Goal: Task Accomplishment & Management: Manage account settings

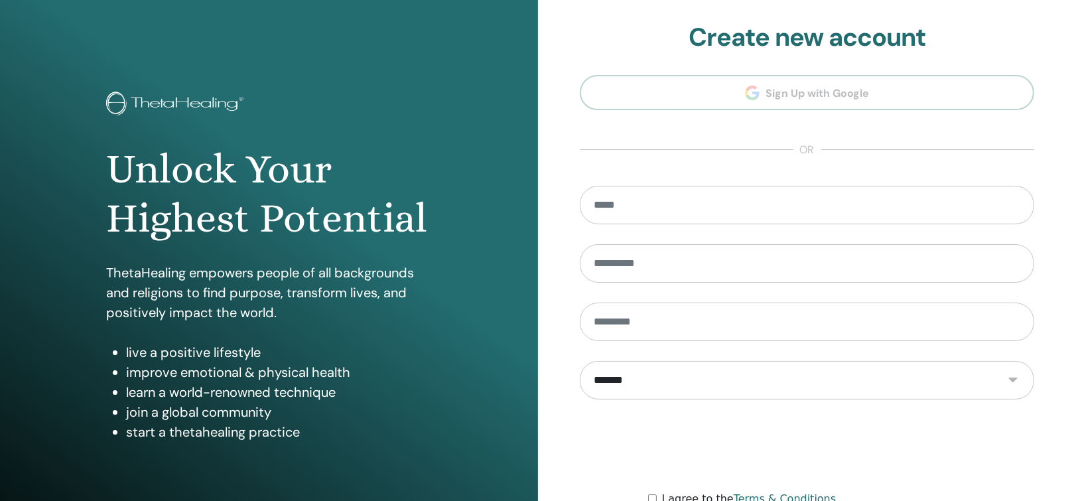
scroll to position [135, 0]
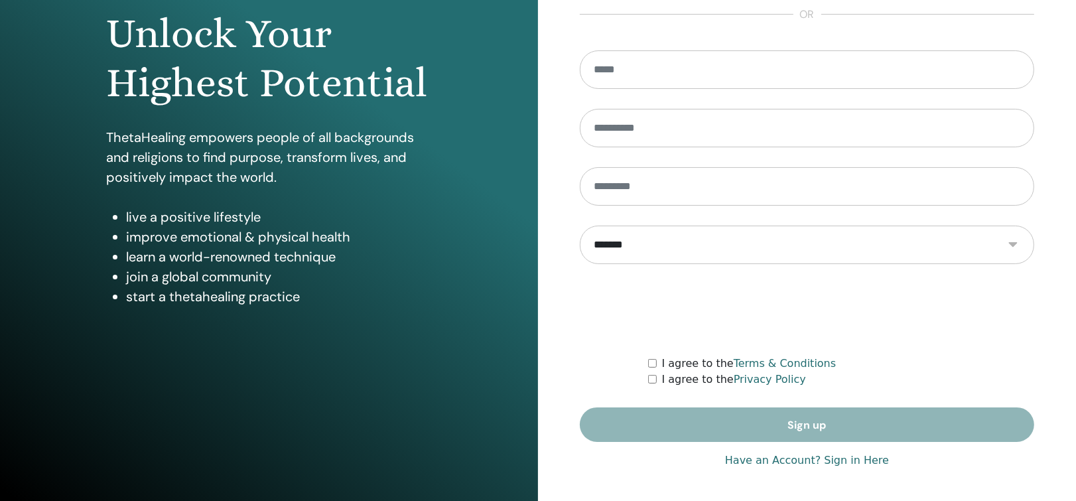
click at [782, 470] on div "**********" at bounding box center [807, 183] width 454 height 592
click at [789, 460] on link "Have an Account? Sign in Here" at bounding box center [807, 460] width 164 height 16
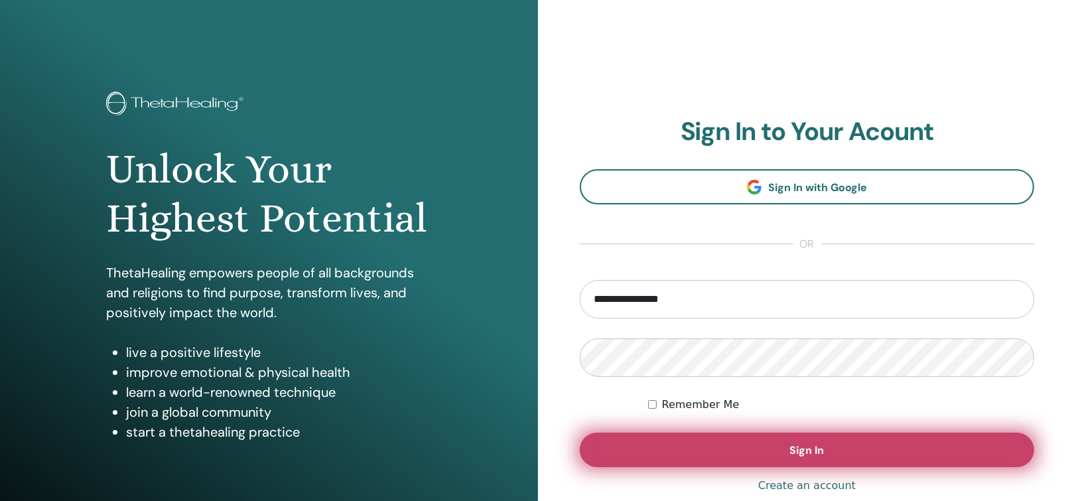
click at [793, 441] on button "Sign In" at bounding box center [807, 450] width 454 height 34
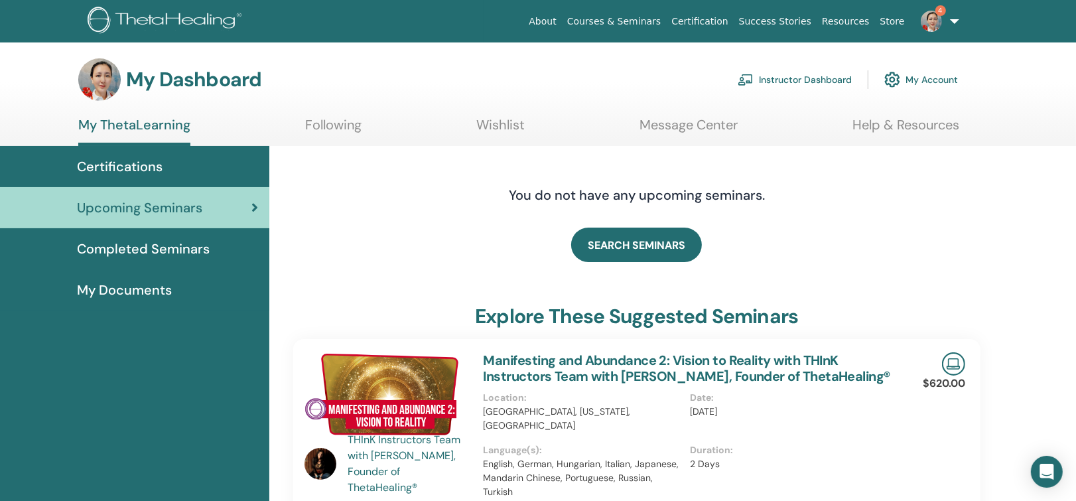
click at [807, 76] on link "Instructor Dashboard" at bounding box center [795, 79] width 114 height 29
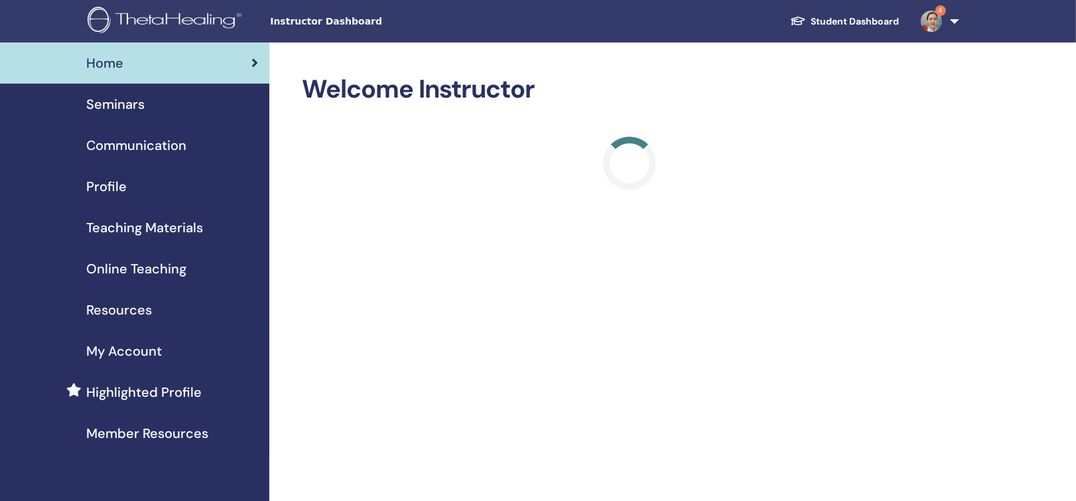
drag, startPoint x: 117, startPoint y: 98, endPoint x: 326, endPoint y: 147, distance: 214.7
click at [117, 98] on span "Seminars" at bounding box center [115, 104] width 58 height 20
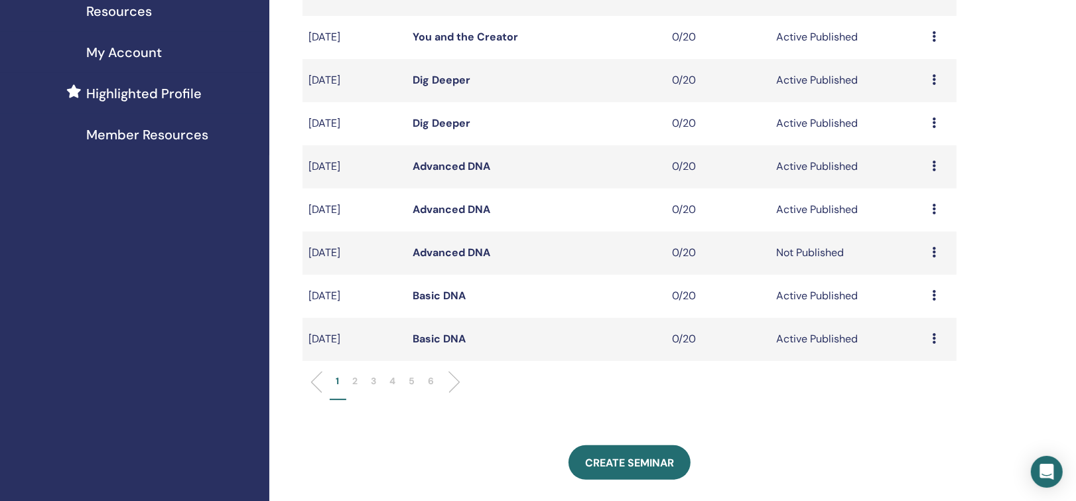
scroll to position [329, 0]
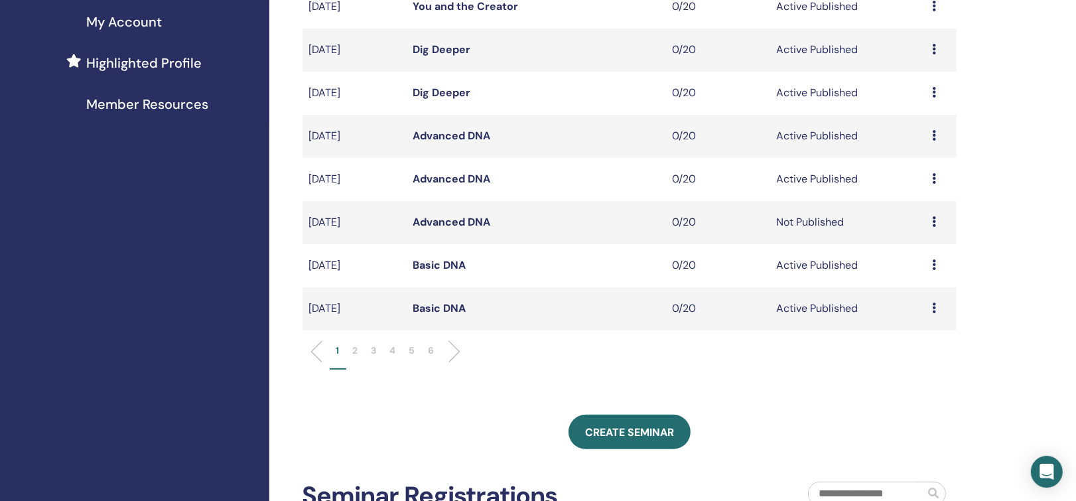
click at [374, 354] on p "3" at bounding box center [374, 351] width 5 height 14
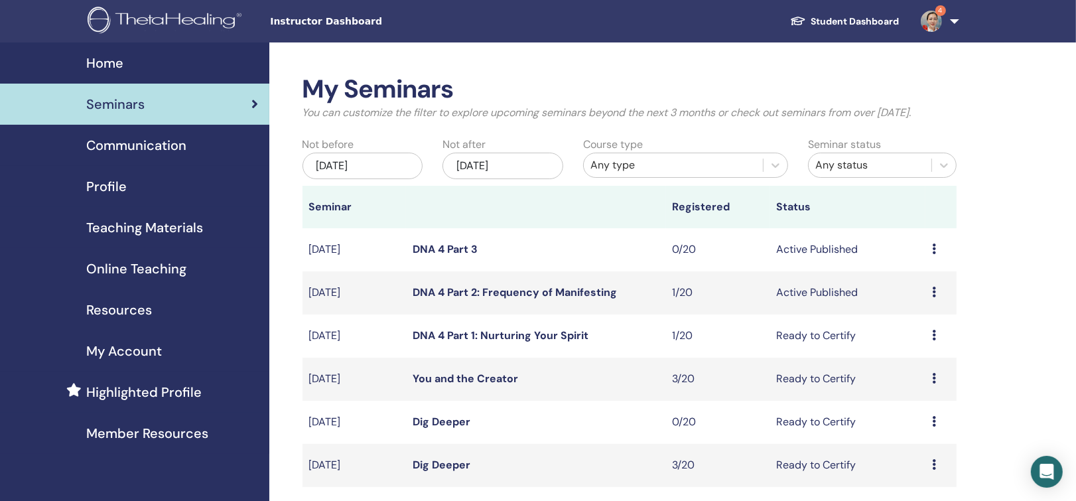
click at [517, 293] on link "DNA 4 Part 2: Frequency of Manifesting" at bounding box center [515, 292] width 204 height 14
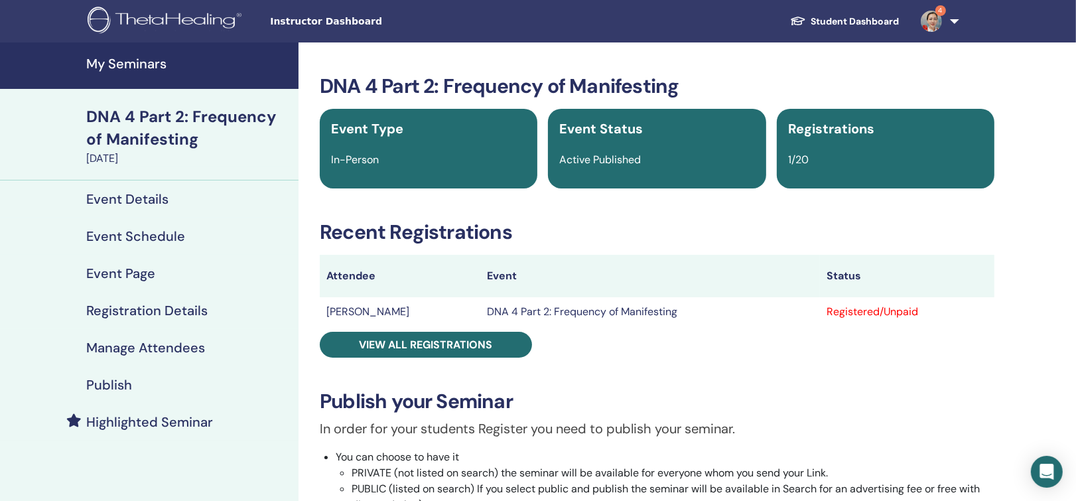
click at [163, 344] on h4 "Manage Attendees" at bounding box center [145, 348] width 119 height 16
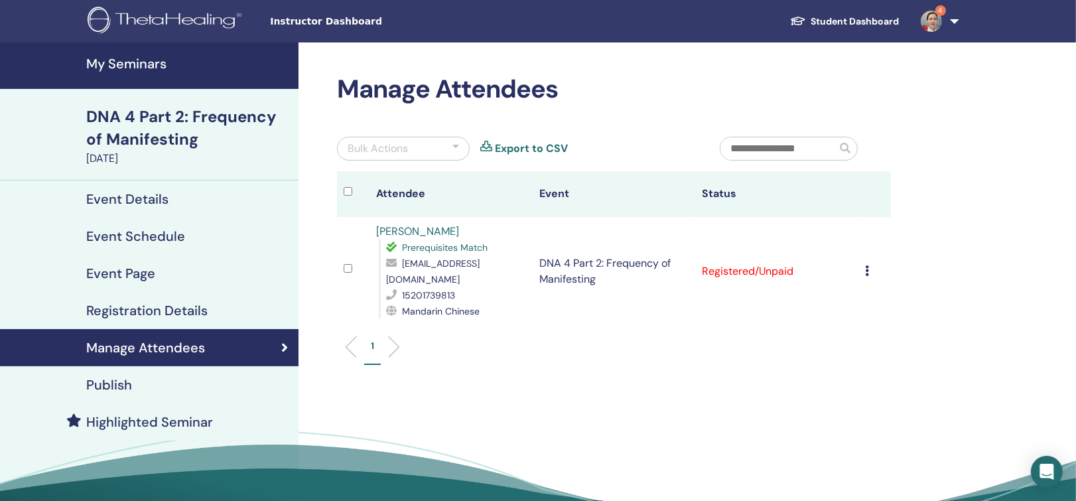
click at [172, 231] on h4 "Event Schedule" at bounding box center [135, 236] width 99 height 16
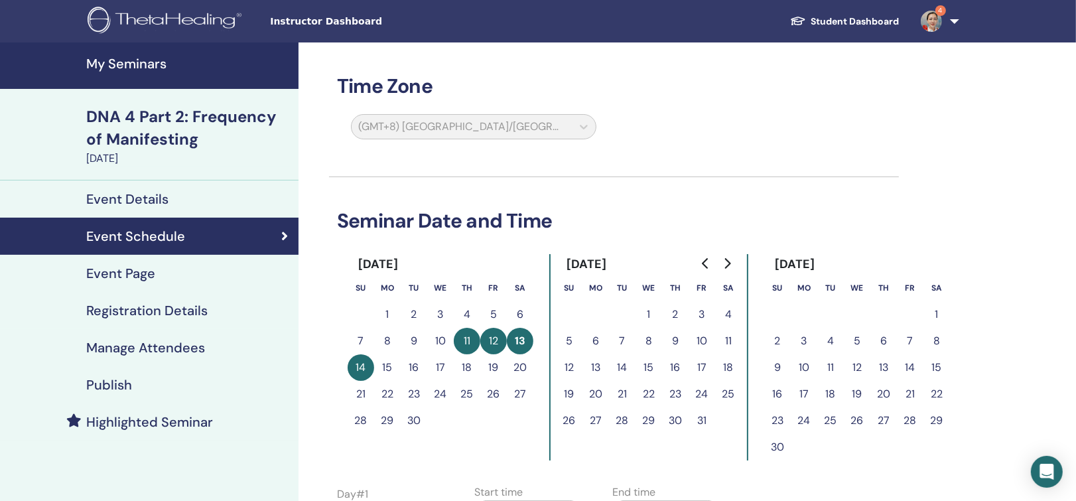
click at [174, 312] on h4 "Registration Details" at bounding box center [146, 311] width 121 height 16
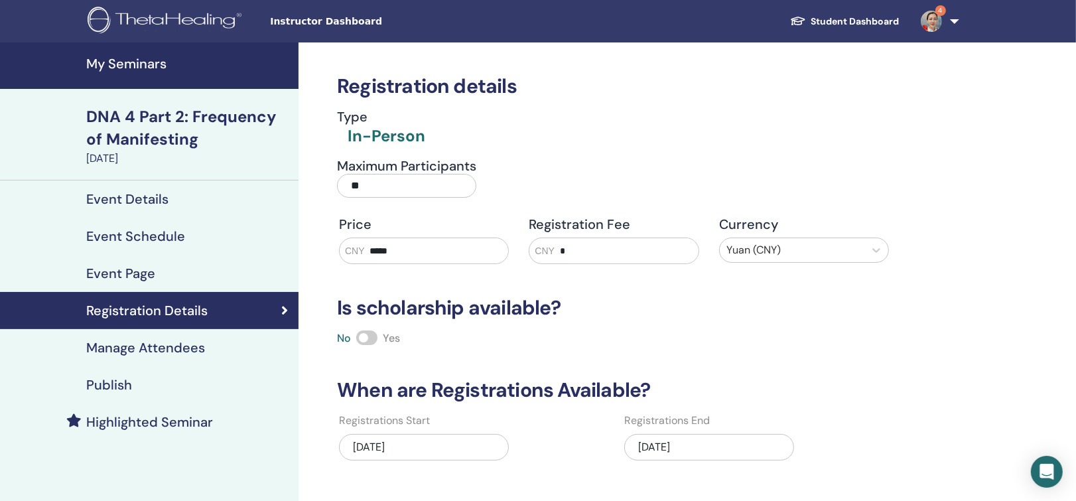
click at [155, 345] on h4 "Manage Attendees" at bounding box center [145, 348] width 119 height 16
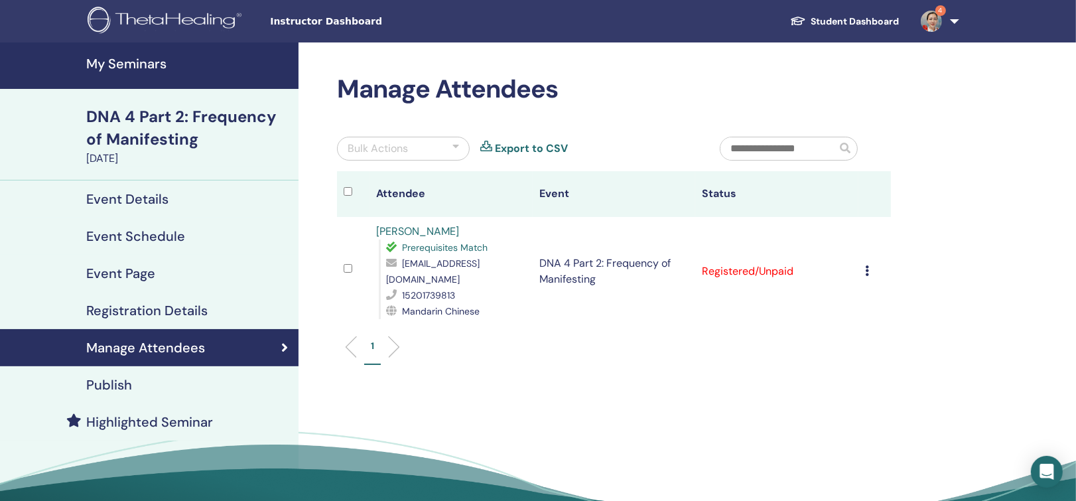
click at [866, 267] on icon at bounding box center [867, 270] width 4 height 11
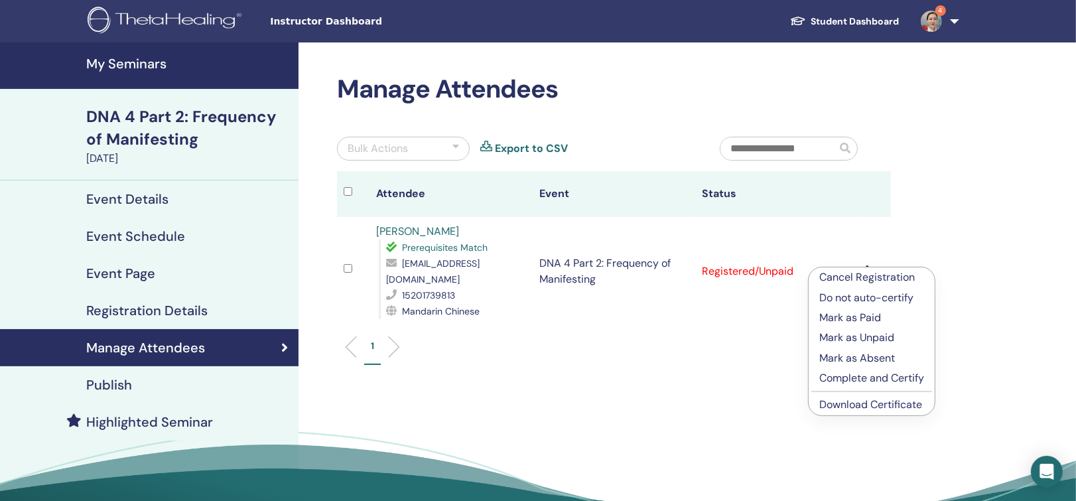
click at [870, 377] on p "Complete and Certify" at bounding box center [871, 378] width 105 height 16
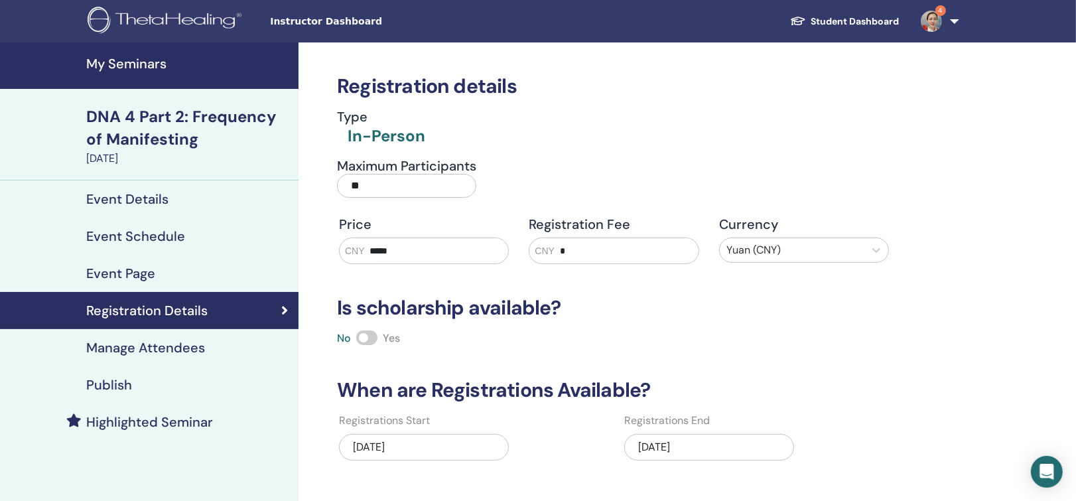
click at [149, 64] on h4 "My Seminars" at bounding box center [188, 64] width 204 height 16
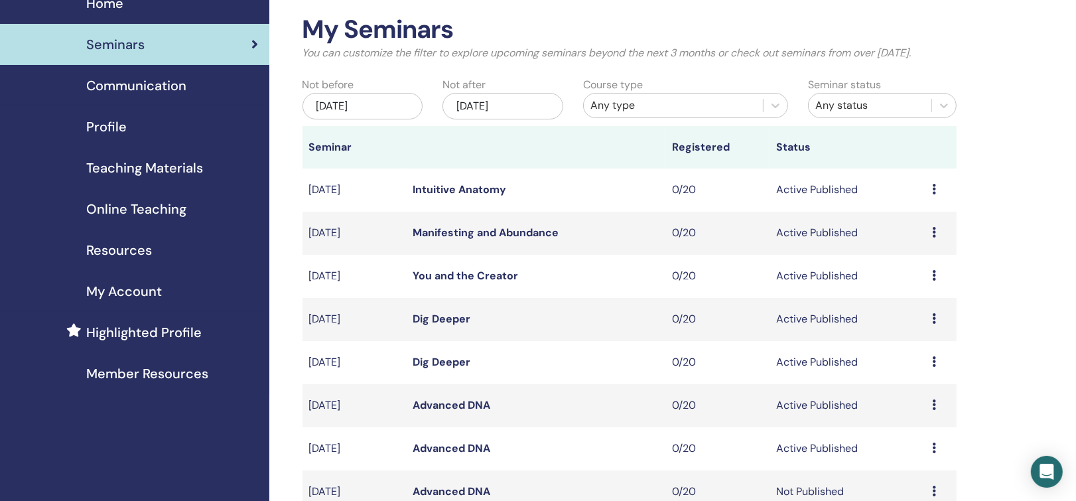
scroll to position [66, 0]
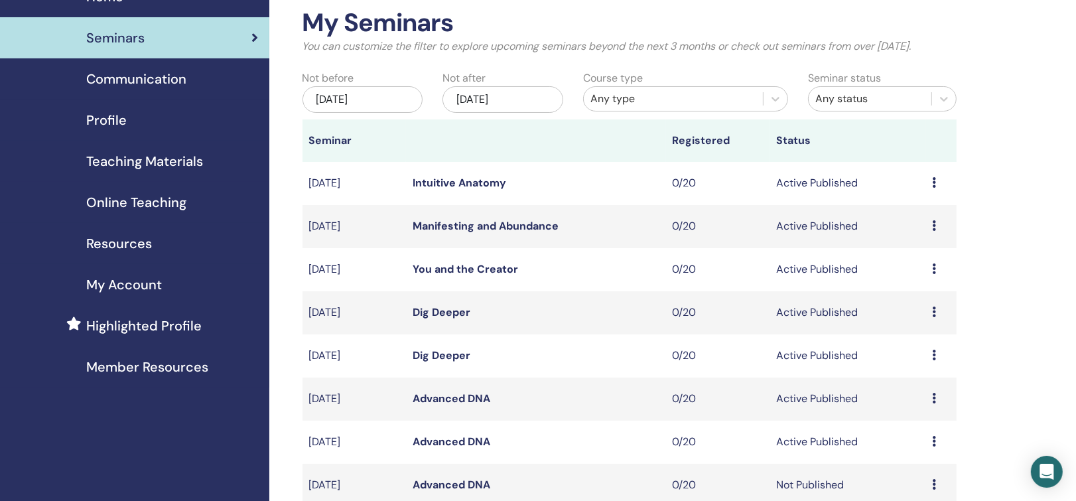
click at [141, 162] on span "Teaching Materials" at bounding box center [144, 161] width 117 height 20
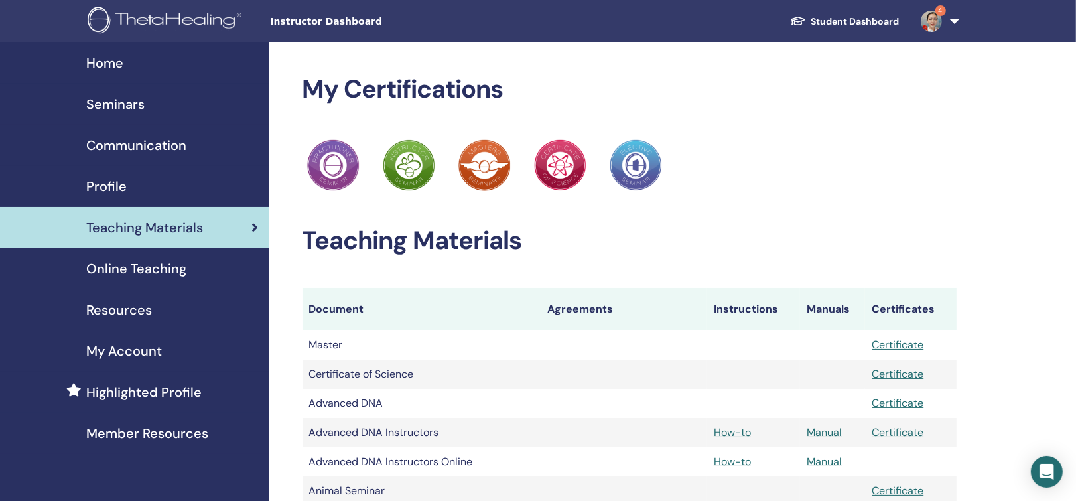
click at [129, 109] on span "Seminars" at bounding box center [115, 104] width 58 height 20
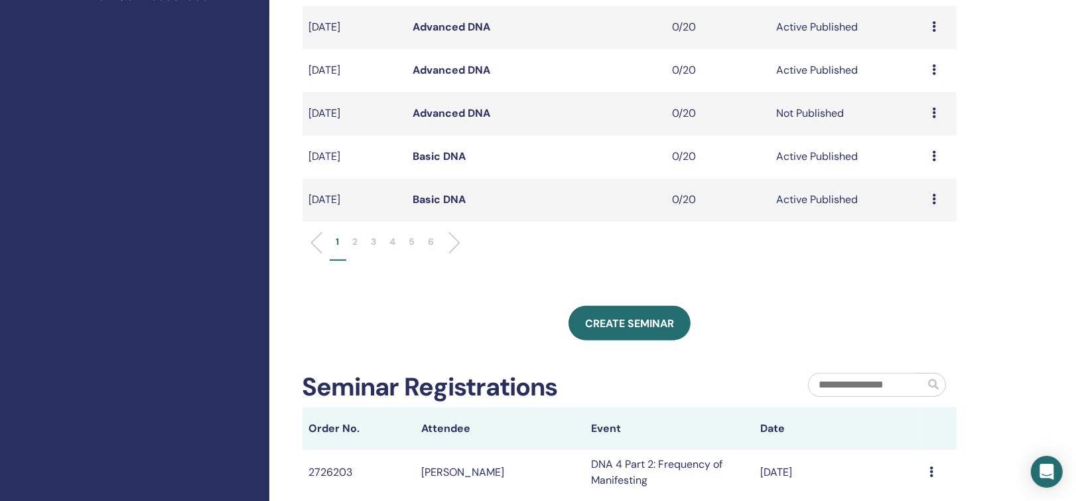
scroll to position [398, 0]
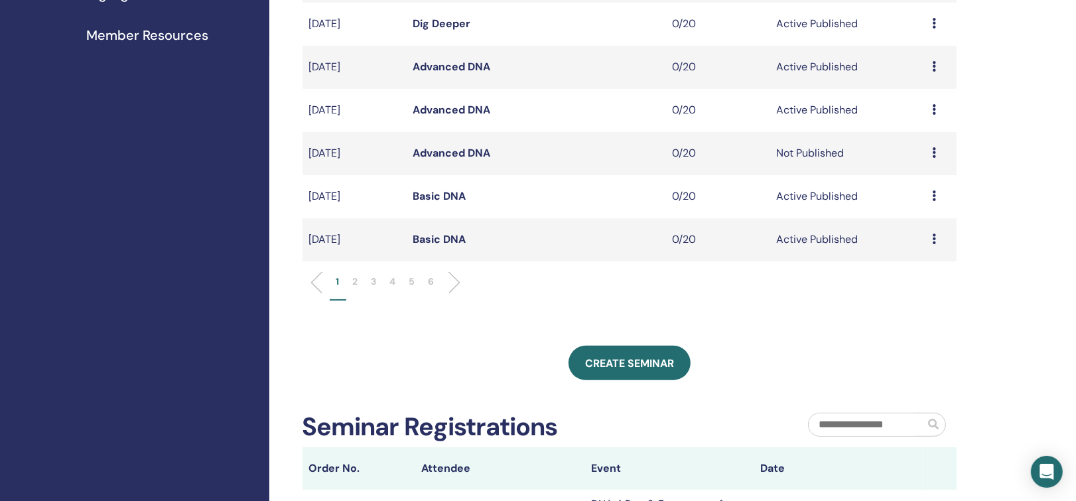
click at [373, 281] on p "3" at bounding box center [374, 282] width 5 height 14
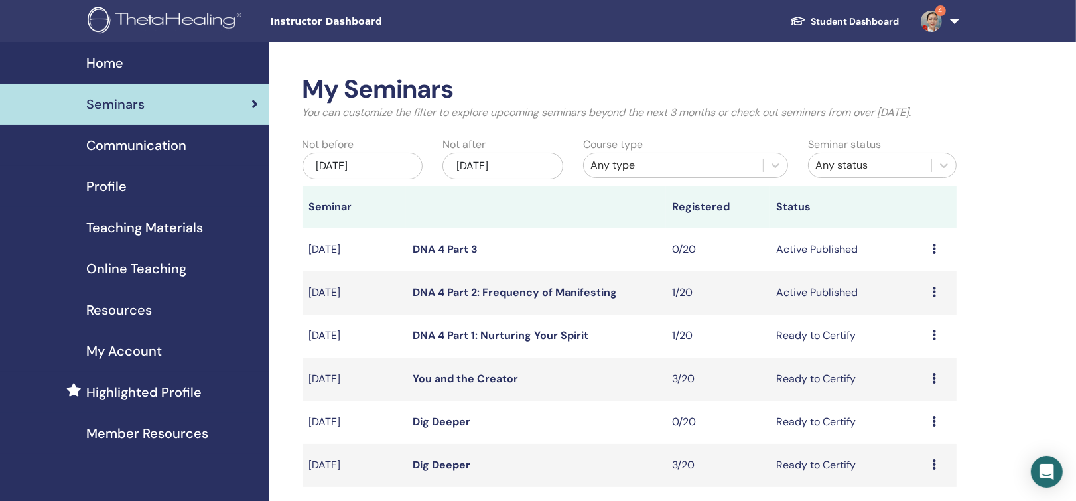
click at [545, 291] on link "DNA 4 Part 2: Frequency of Manifesting" at bounding box center [515, 292] width 204 height 14
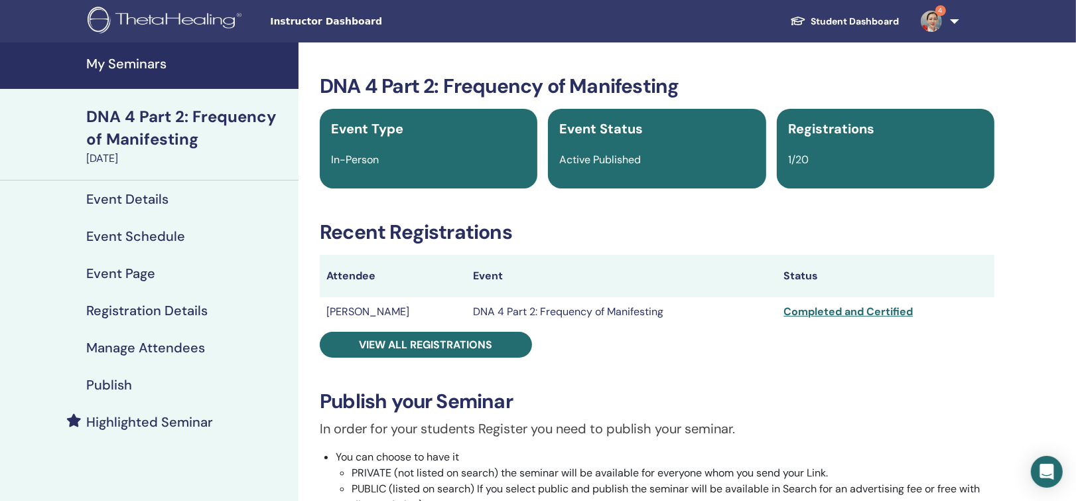
click at [121, 342] on h4 "Manage Attendees" at bounding box center [145, 348] width 119 height 16
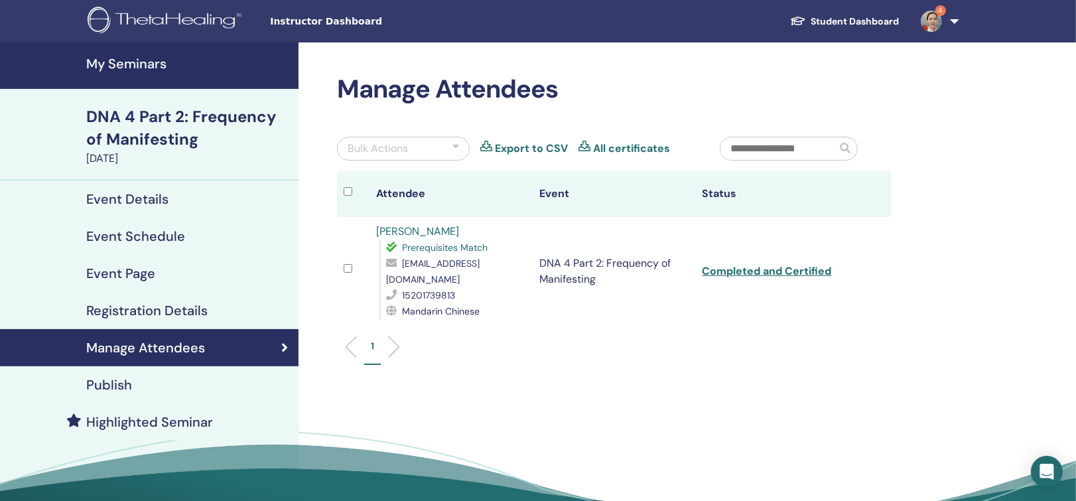
click at [408, 231] on link "[PERSON_NAME]" at bounding box center [417, 231] width 83 height 14
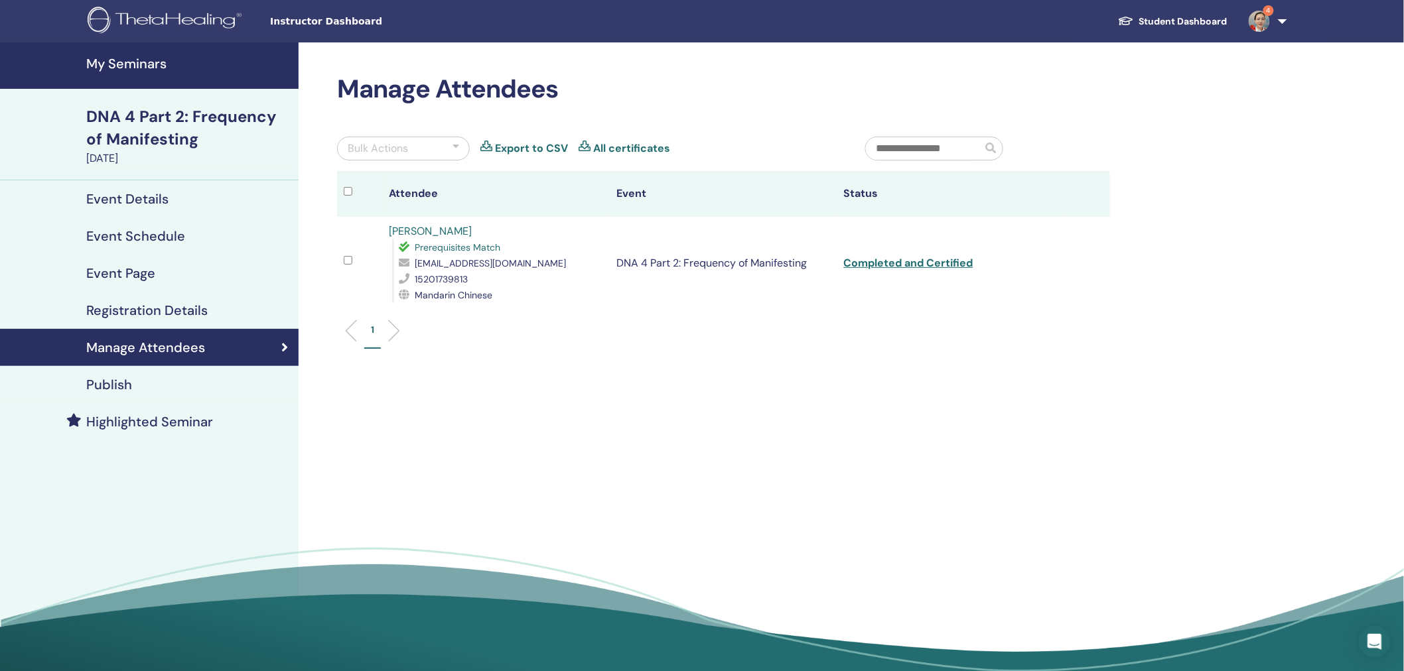
click at [1075, 19] on link "4" at bounding box center [1265, 21] width 54 height 42
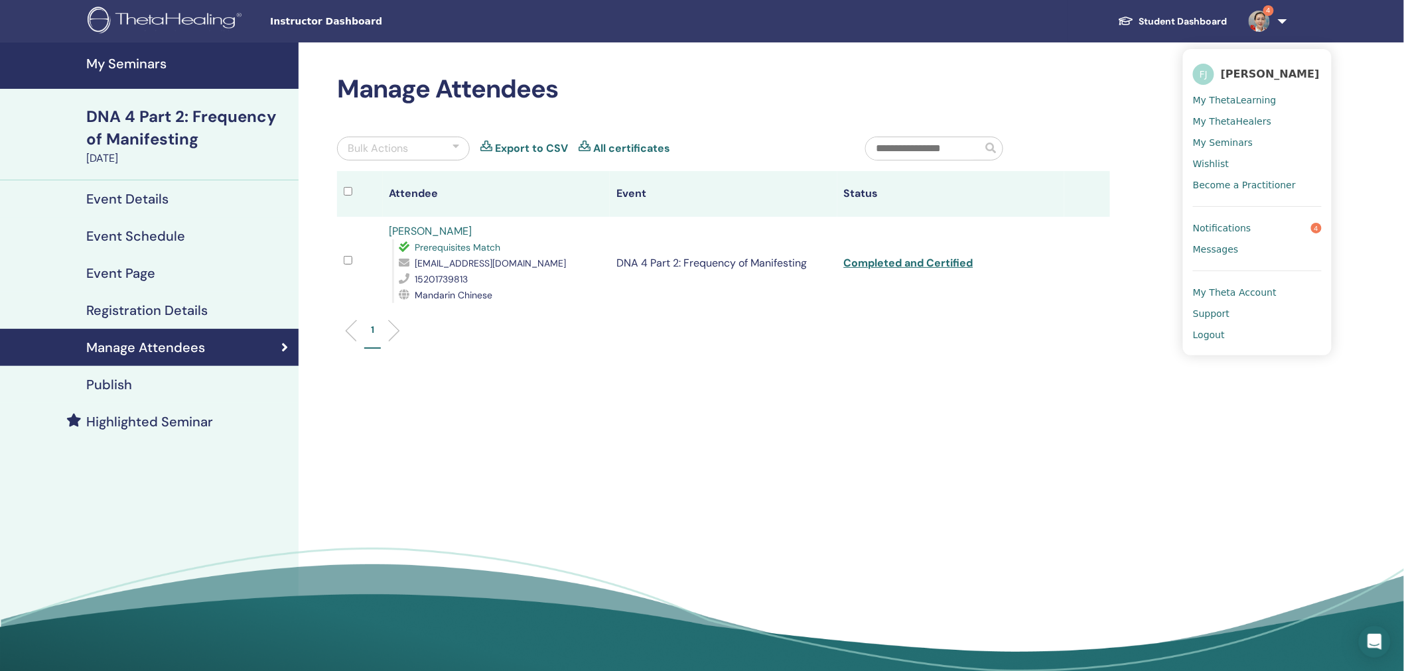
click at [1075, 226] on span "Notifications" at bounding box center [1222, 228] width 58 height 12
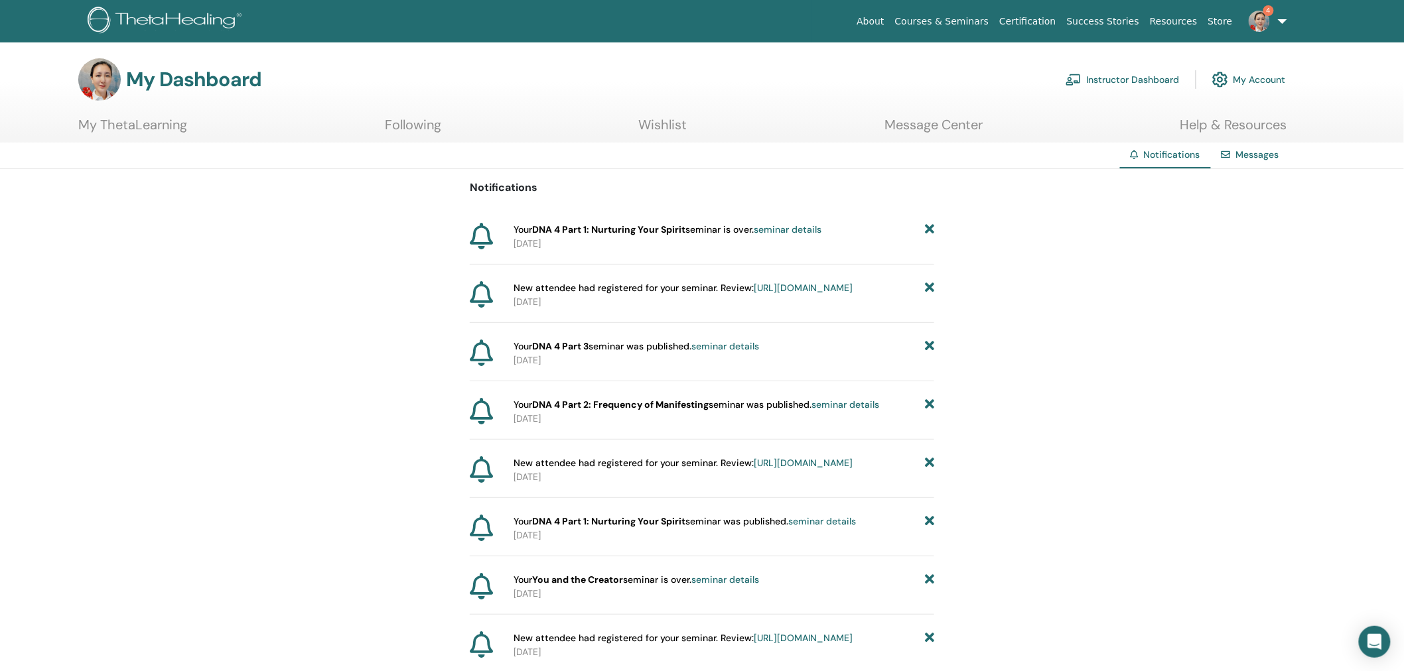
click at [1280, 20] on link "4" at bounding box center [1265, 21] width 54 height 42
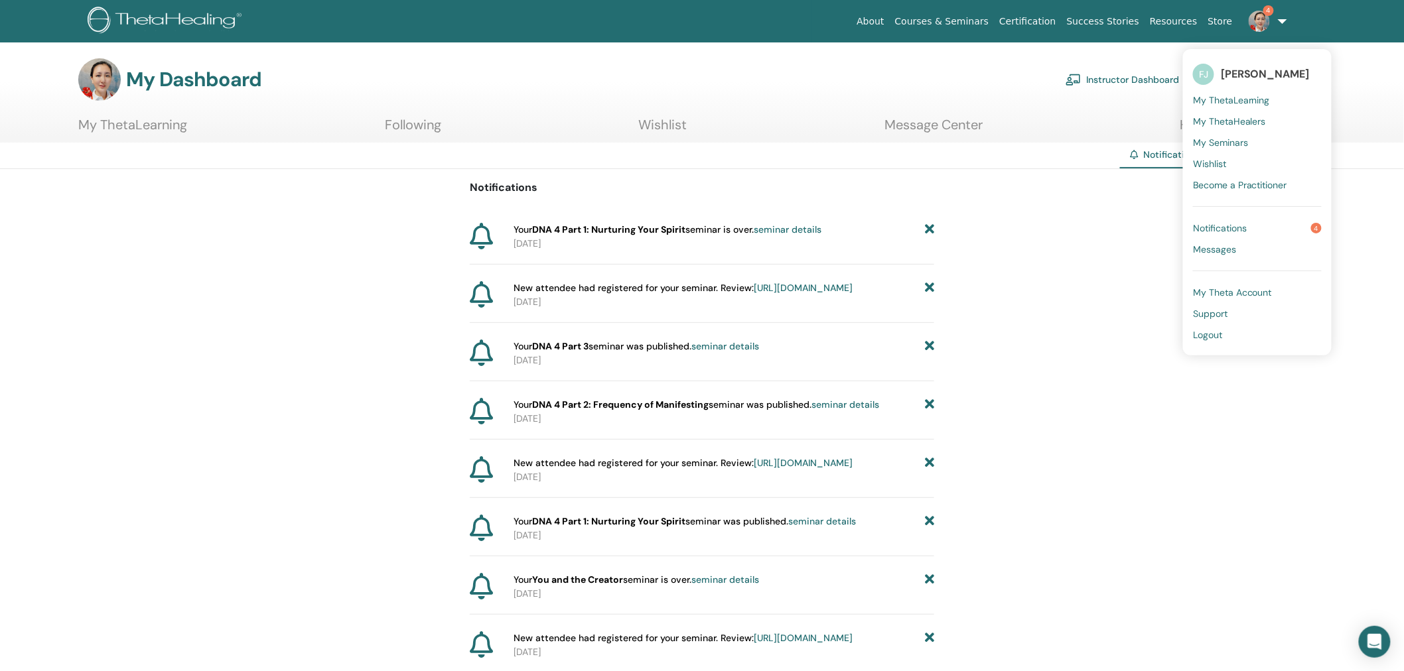
click at [1216, 333] on span "Logout" at bounding box center [1207, 335] width 29 height 12
